Goal: Navigation & Orientation: Find specific page/section

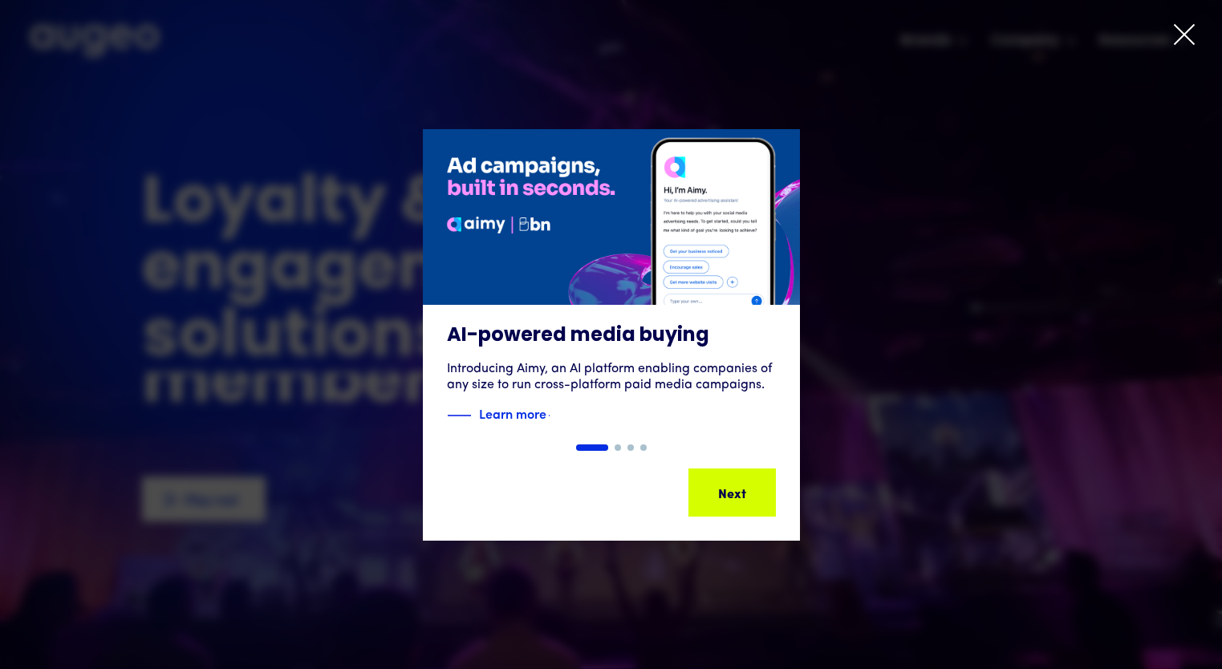
click at [1186, 36] on icon at bounding box center [1184, 34] width 19 height 19
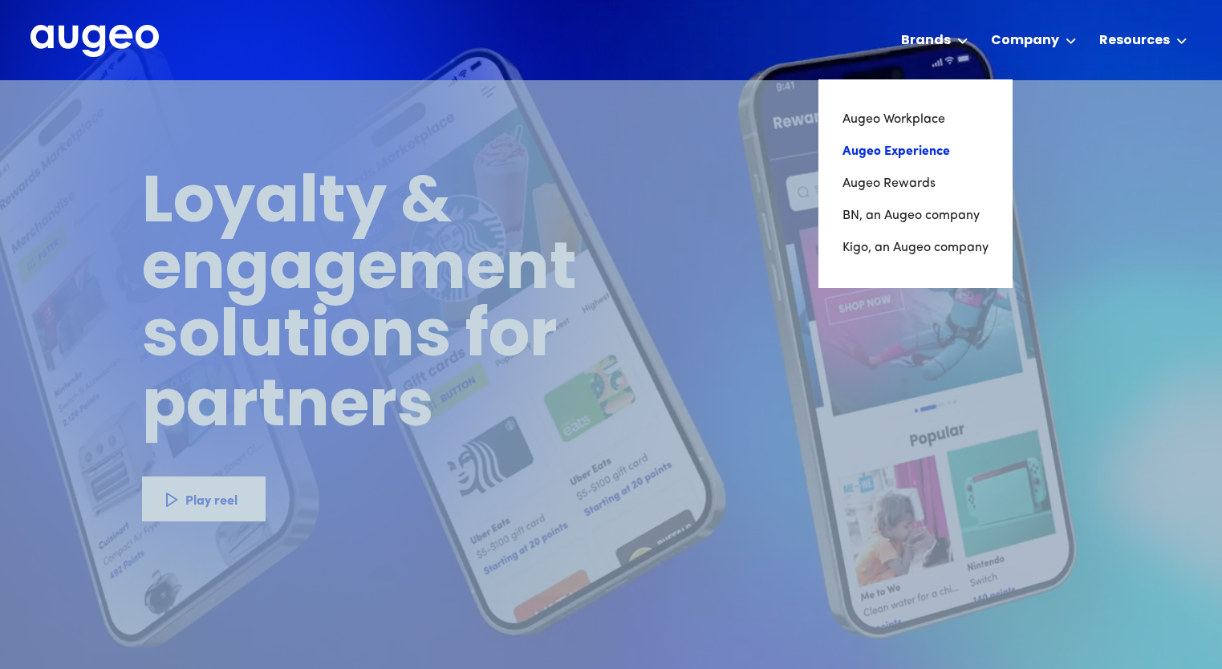
click at [887, 144] on link "Augeo Experience" at bounding box center [916, 152] width 146 height 32
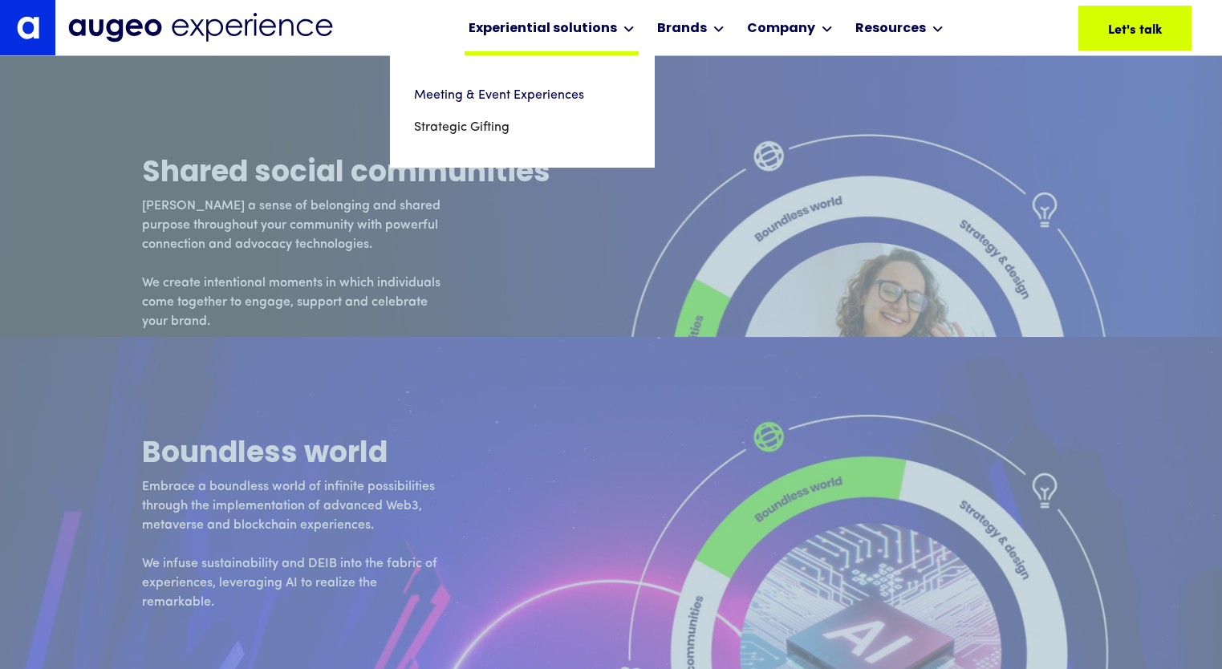
scroll to position [6391, 0]
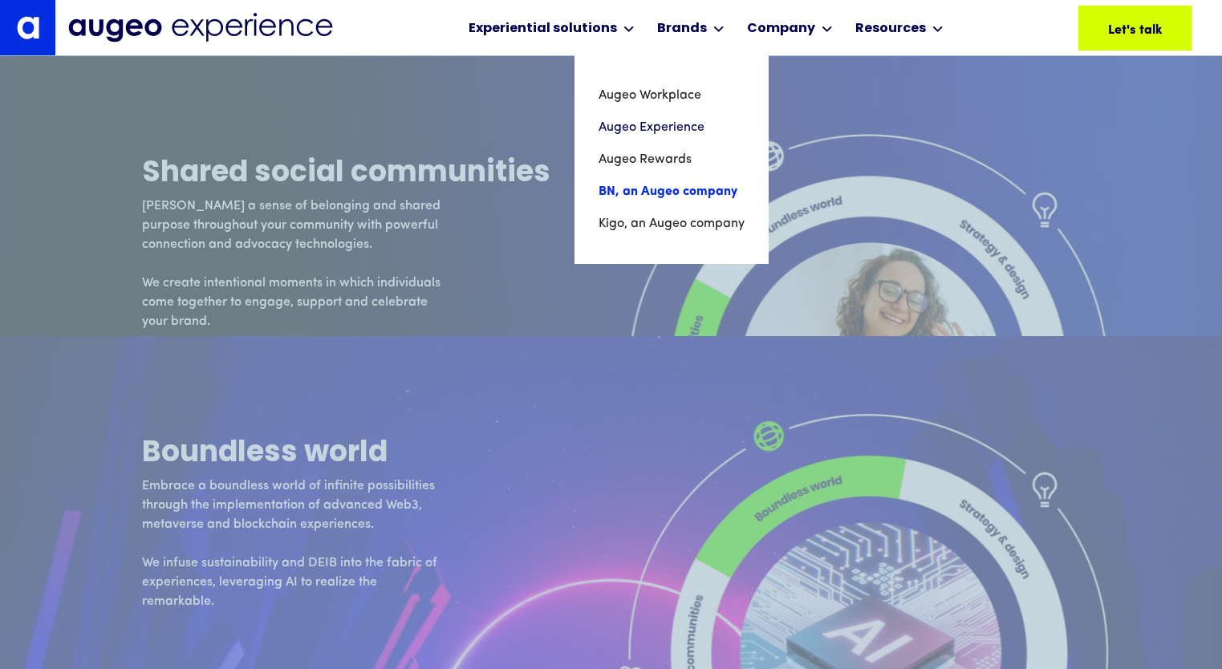
click at [669, 201] on link "BN, an Augeo company" at bounding box center [672, 192] width 146 height 32
click at [636, 230] on link "Kigo, an Augeo company" at bounding box center [670, 224] width 148 height 32
